Goal: Information Seeking & Learning: Learn about a topic

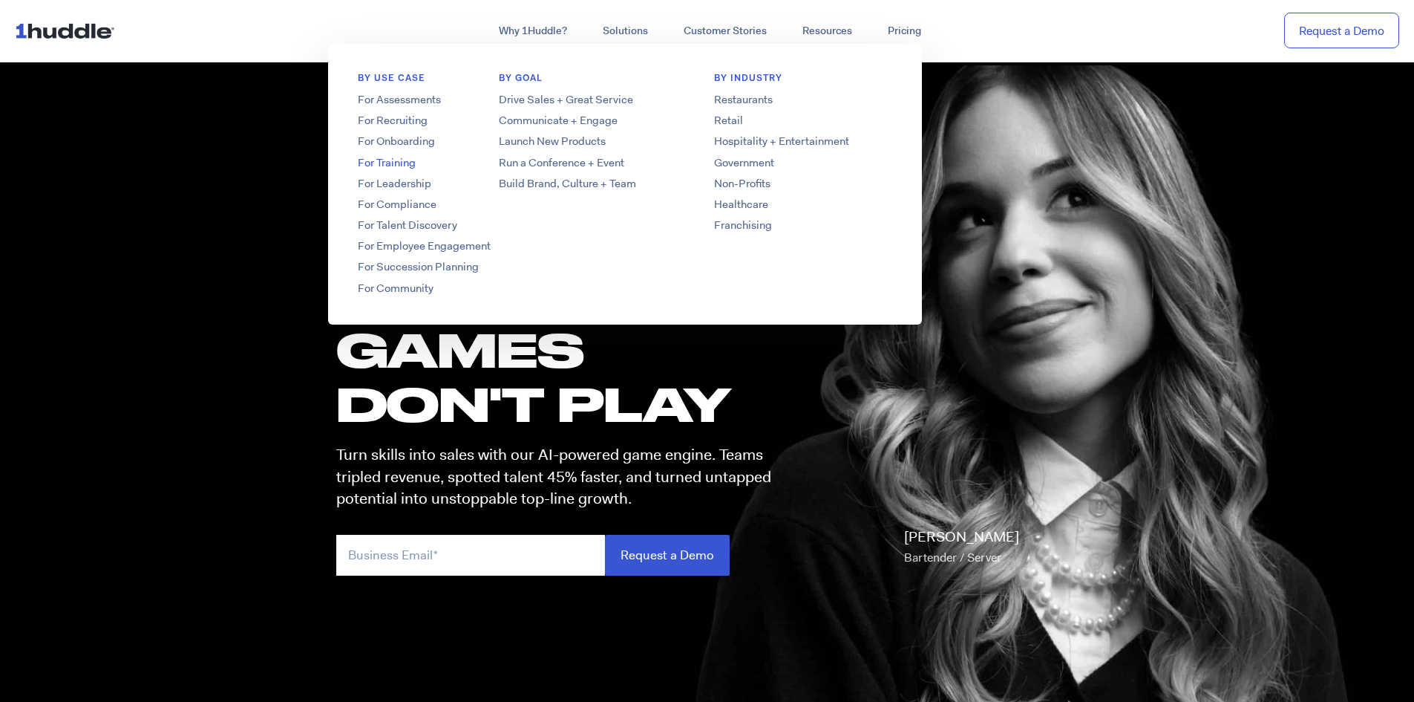
click at [382, 156] on link "For Training" at bounding box center [447, 163] width 238 height 16
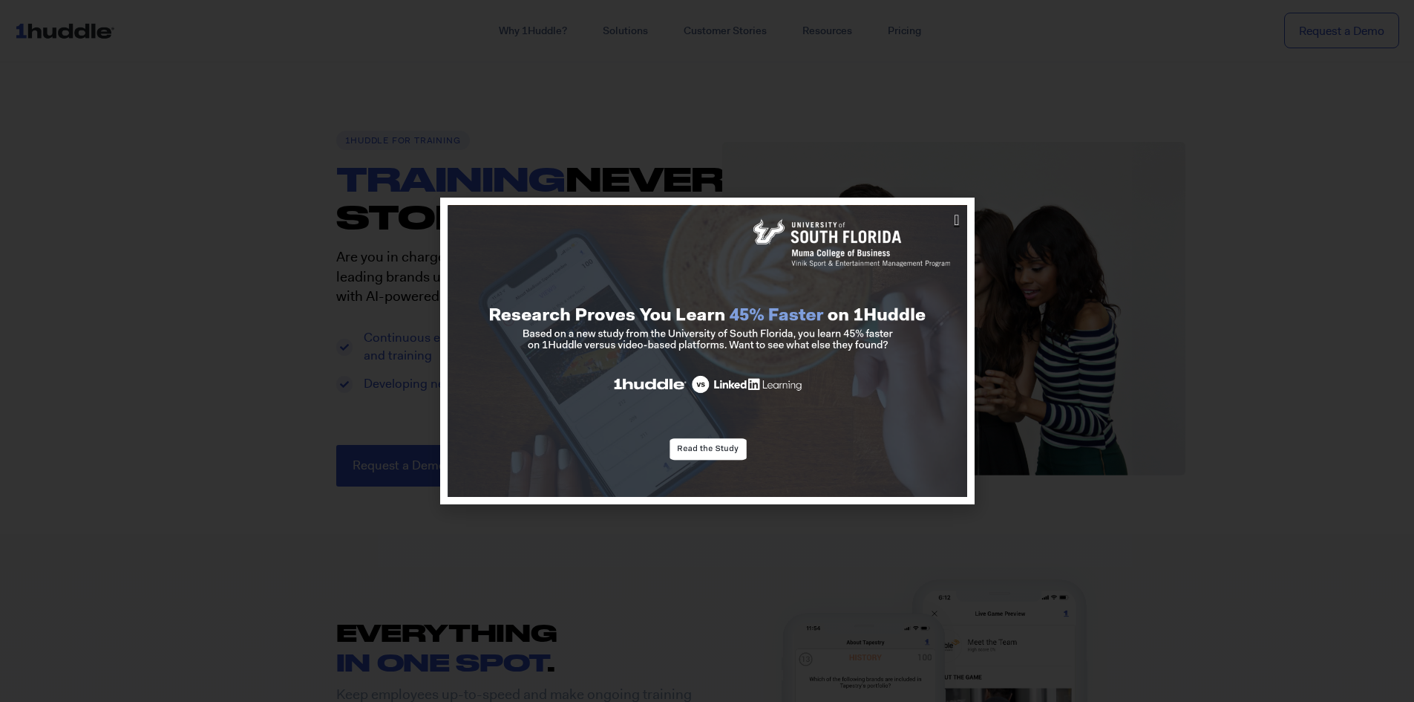
click at [956, 215] on icon "Close" at bounding box center [956, 219] width 5 height 15
